Goal: Task Accomplishment & Management: Manage account settings

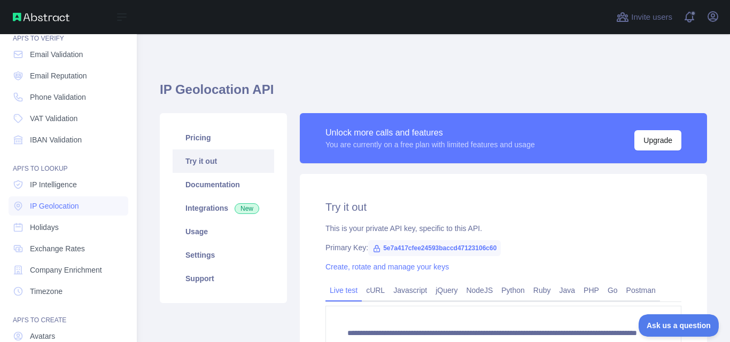
scroll to position [128, 0]
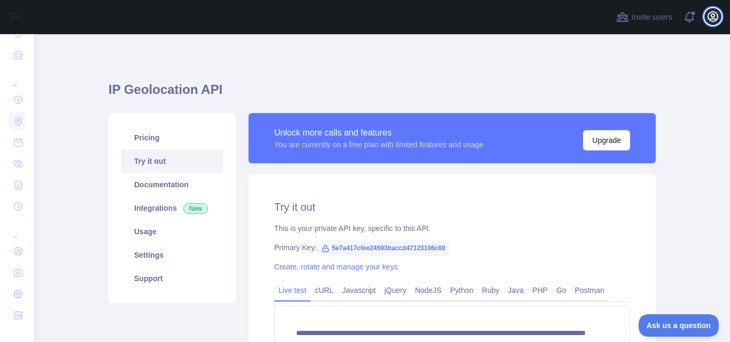
click at [711, 16] on icon "button" at bounding box center [713, 17] width 10 height 10
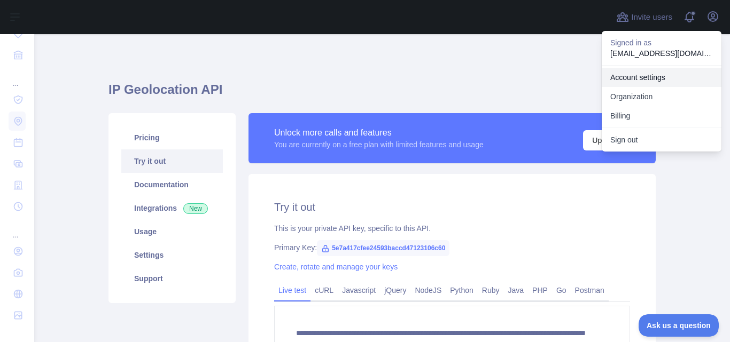
click at [646, 78] on link "Account settings" at bounding box center [661, 77] width 120 height 19
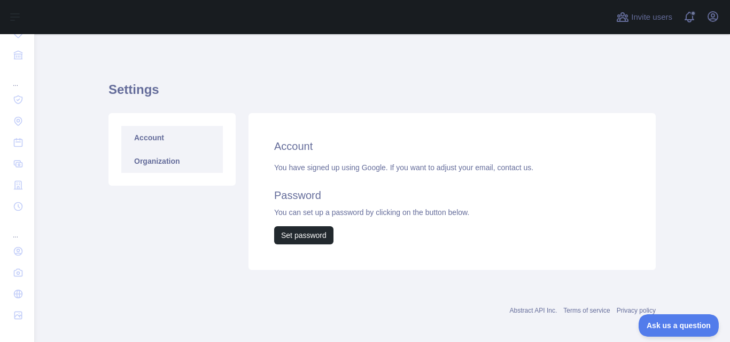
click at [165, 166] on link "Organization" at bounding box center [171, 162] width 101 height 24
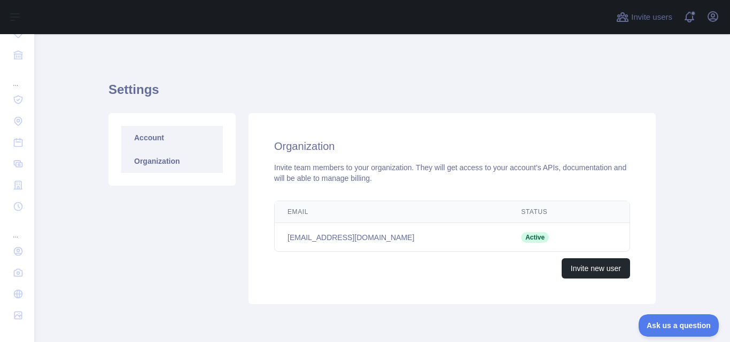
click at [149, 136] on link "Account" at bounding box center [171, 138] width 101 height 24
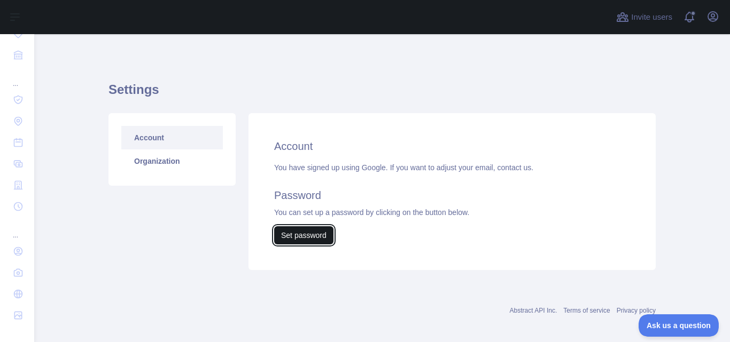
click at [304, 235] on button "Set password" at bounding box center [303, 235] width 59 height 18
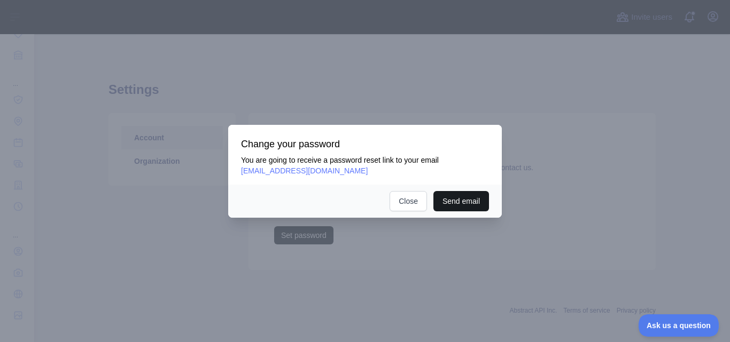
click at [466, 203] on button "Send email" at bounding box center [461, 201] width 56 height 20
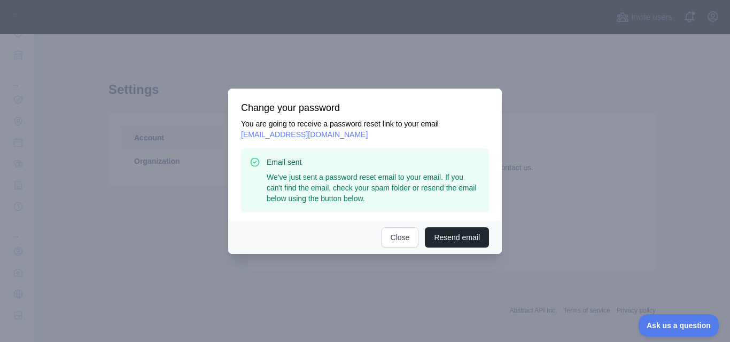
click at [364, 175] on p "We've just sent a password reset email to your email. If you can't find the ema…" at bounding box center [374, 188] width 214 height 32
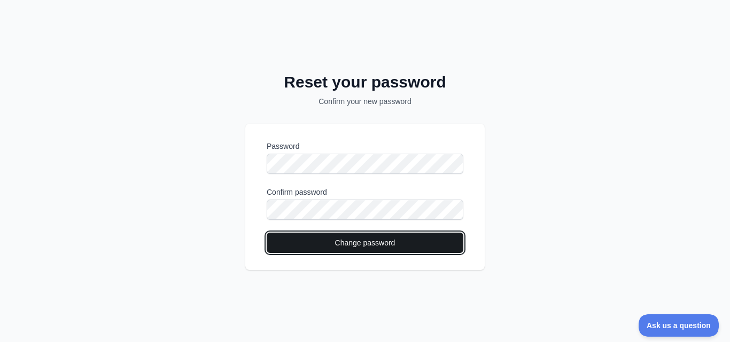
click at [359, 239] on button "Change password" at bounding box center [365, 243] width 197 height 20
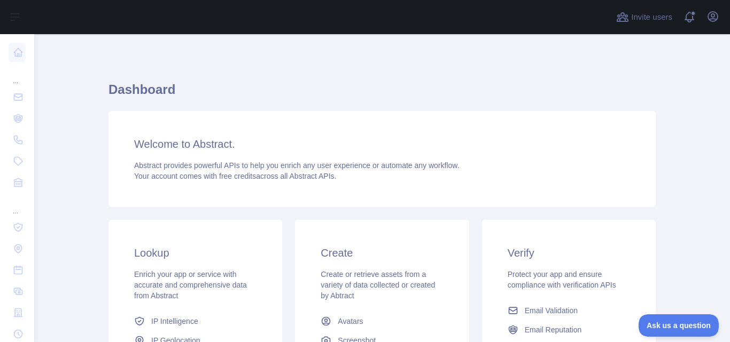
click at [199, 54] on div "Dashboard Welcome to Abstract. Abstract provides powerful APIs to help you enri…" at bounding box center [381, 283] width 547 height 498
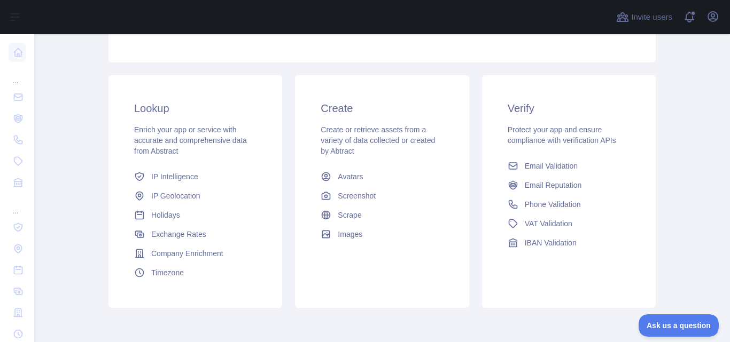
scroll to position [160, 0]
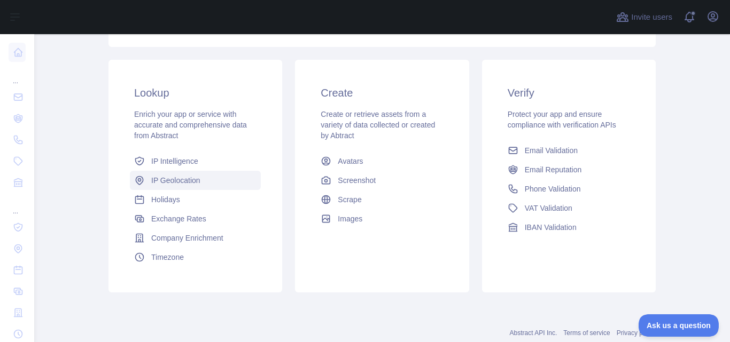
click at [175, 179] on span "IP Geolocation" at bounding box center [175, 180] width 49 height 11
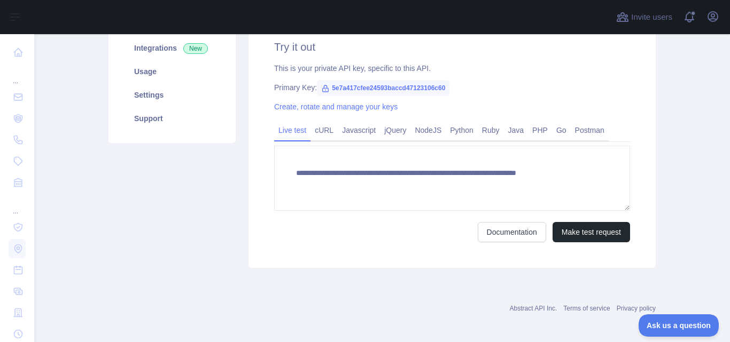
type textarea "**********"
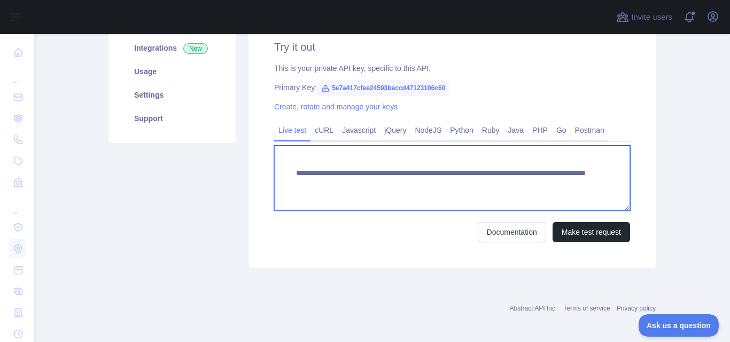
drag, startPoint x: 447, startPoint y: 182, endPoint x: 323, endPoint y: 183, distance: 123.9
click at [323, 183] on textarea "**********" at bounding box center [452, 178] width 356 height 65
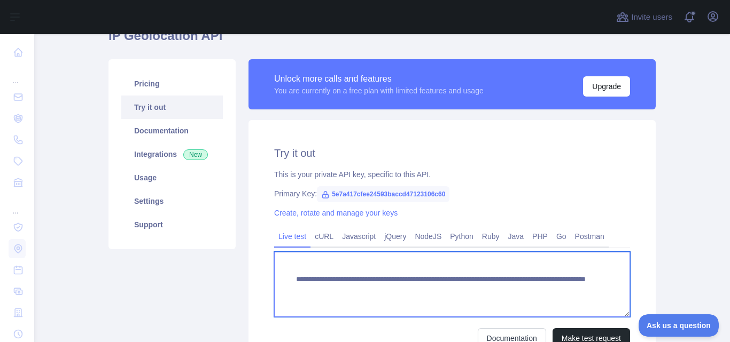
scroll to position [0, 0]
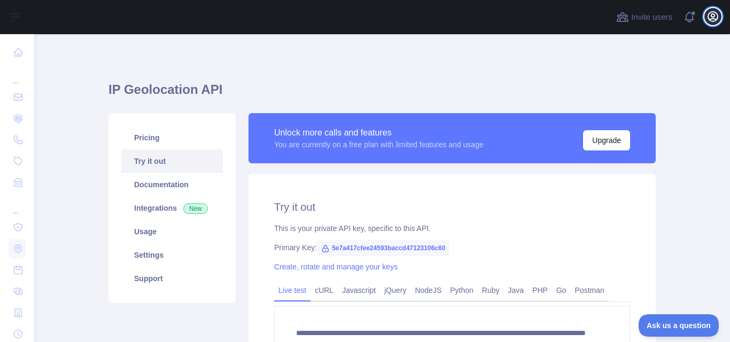
click at [713, 19] on icon "button" at bounding box center [713, 17] width 10 height 10
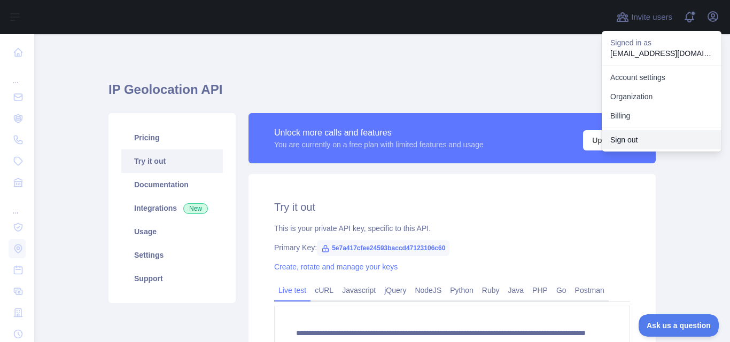
click at [627, 139] on button "Sign out" at bounding box center [661, 139] width 120 height 19
